Goal: Information Seeking & Learning: Learn about a topic

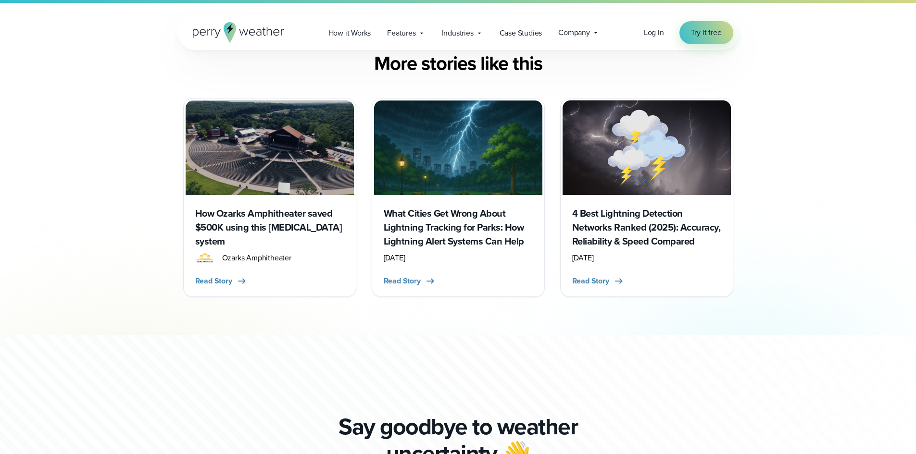
scroll to position [465, 0]
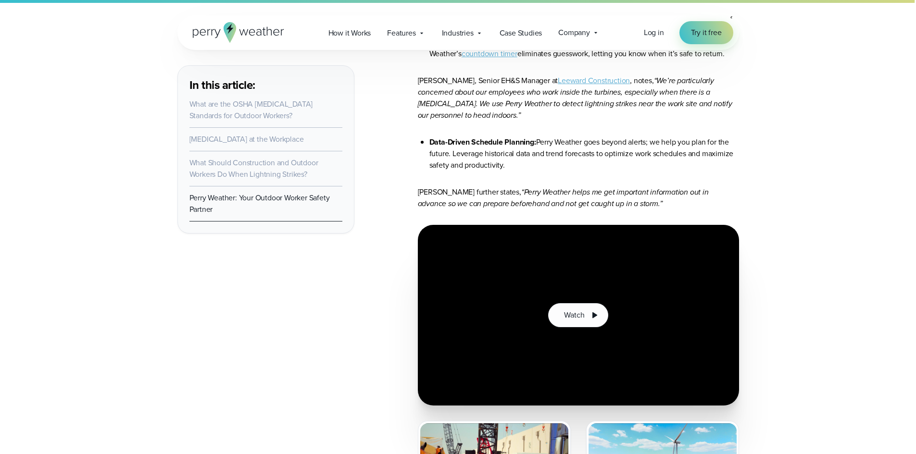
scroll to position [6327, 0]
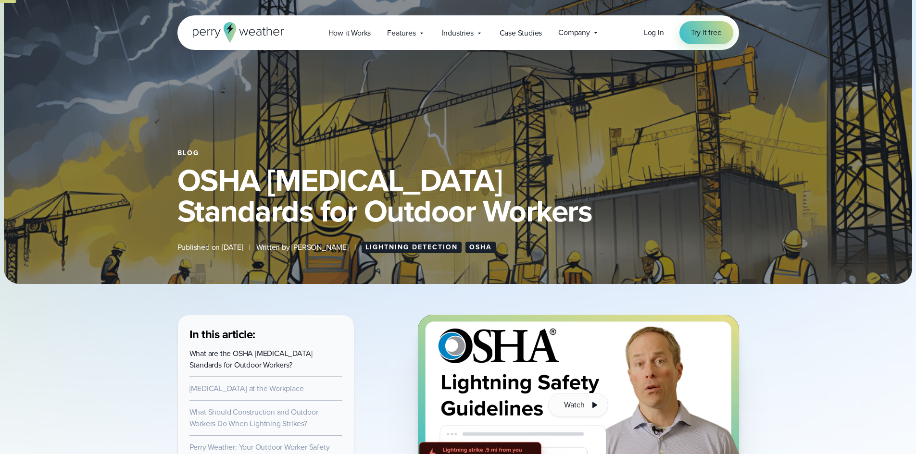
scroll to position [336, 0]
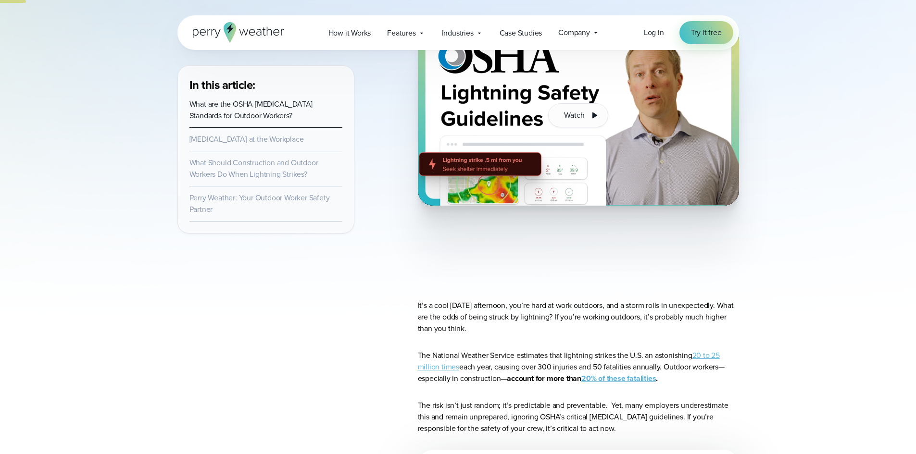
click at [837, 30] on div "Open Menu Log in Try it free How it Works" at bounding box center [458, 32] width 916 height 35
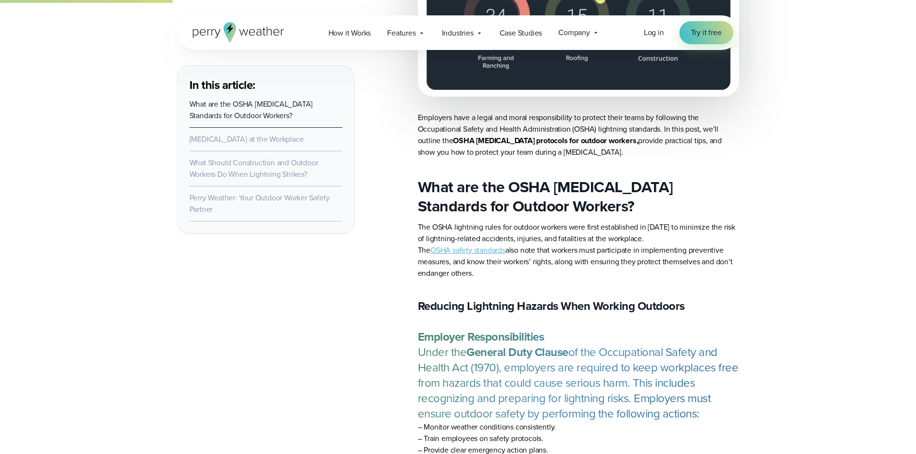
scroll to position [1523, 0]
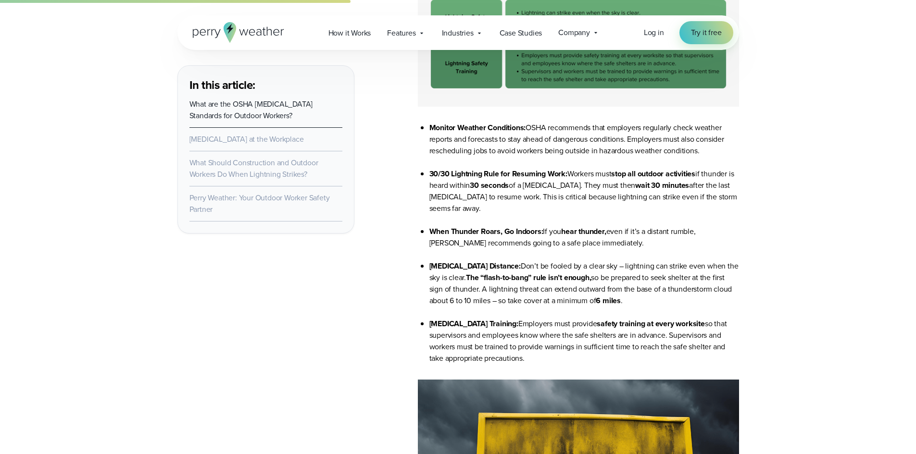
scroll to position [1575, 0]
